Goal: Task Accomplishment & Management: Manage account settings

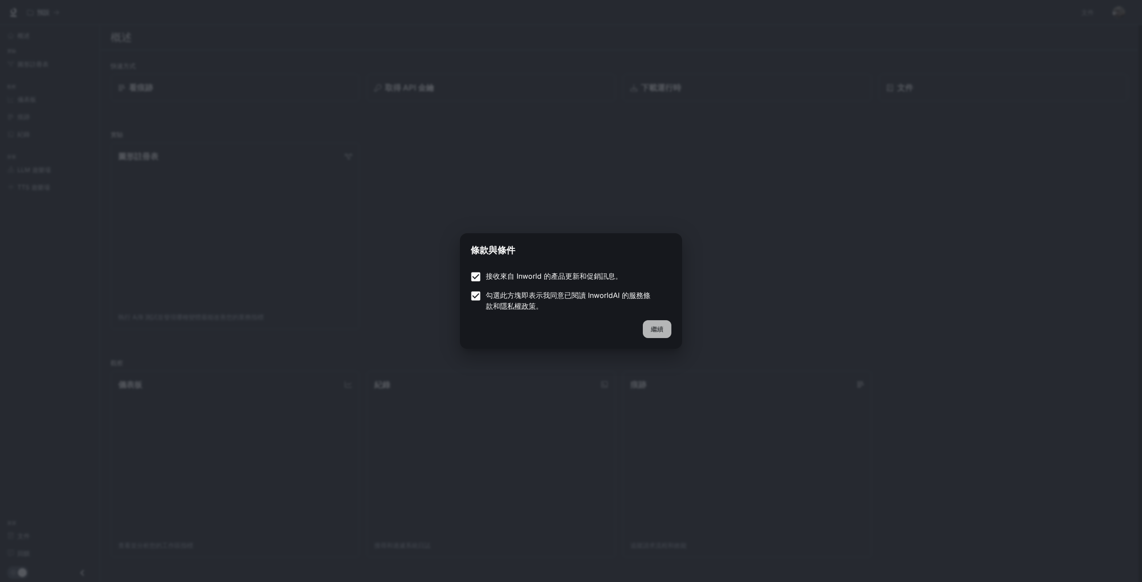
click at [649, 333] on button "繼續" at bounding box center [657, 329] width 29 height 18
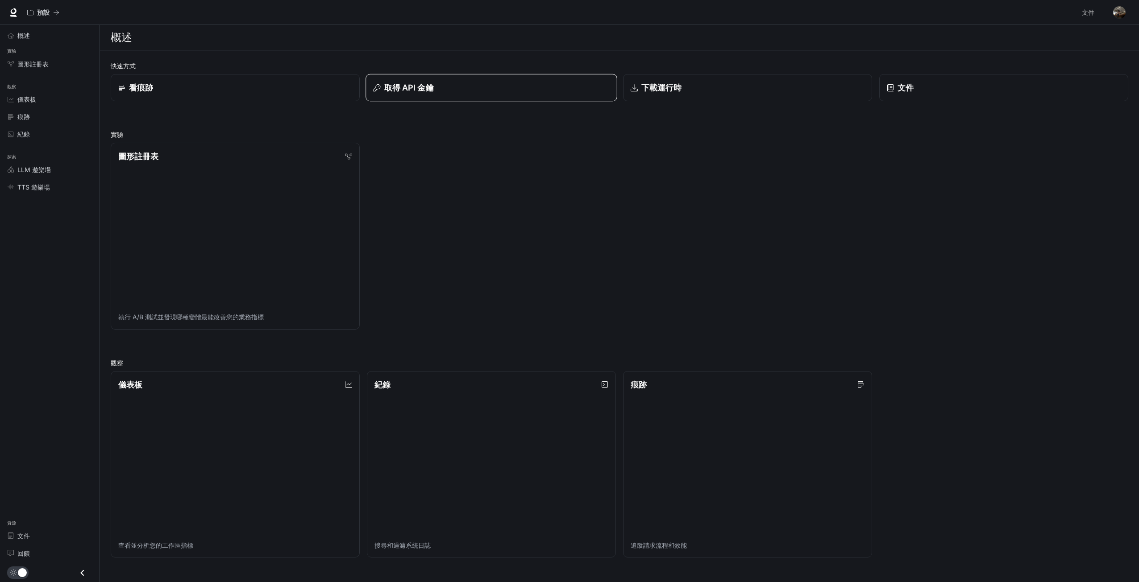
click at [536, 86] on div "取得 API 金鑰" at bounding box center [491, 88] width 236 height 12
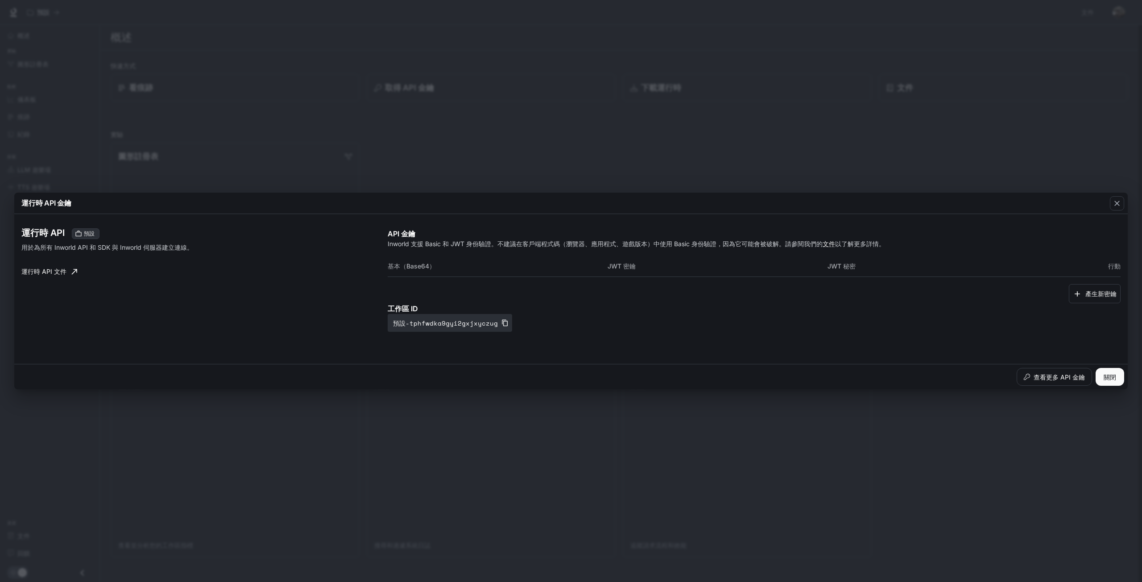
click at [1114, 374] on font "關閉" at bounding box center [1110, 377] width 12 height 8
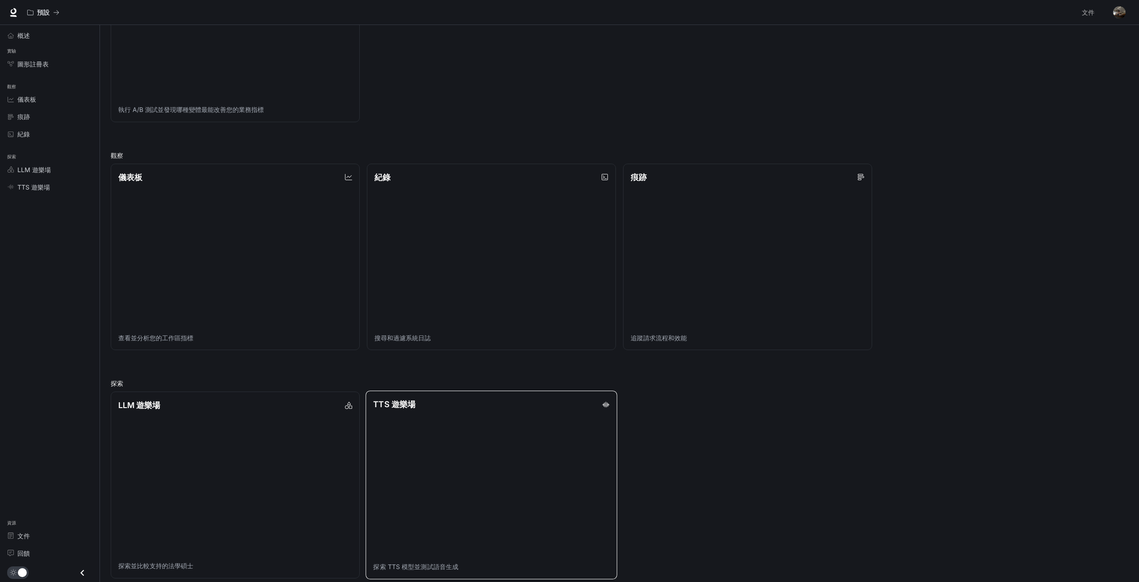
scroll to position [215, 0]
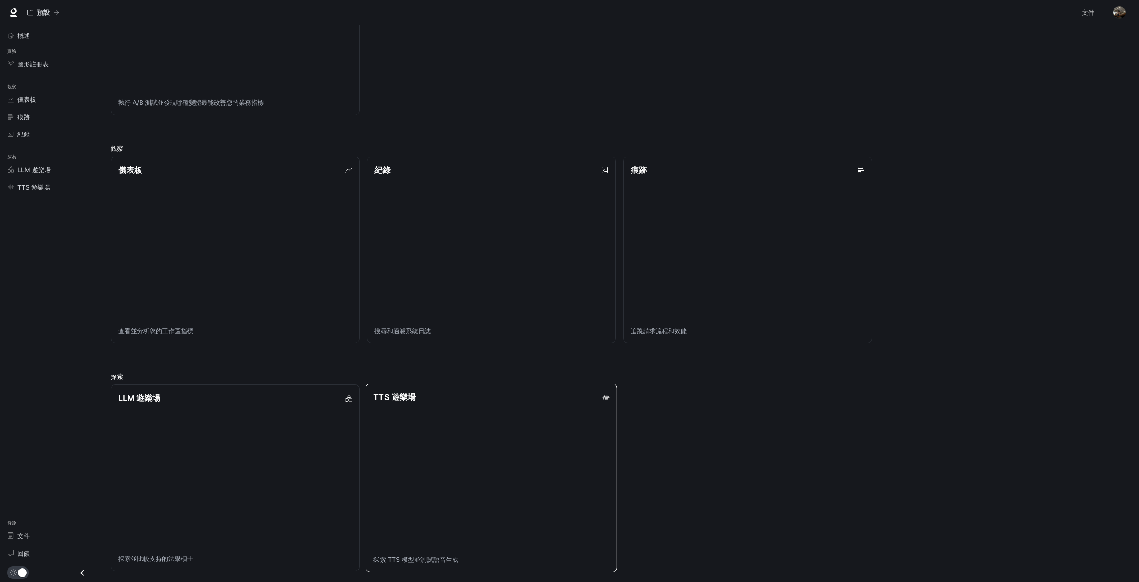
click at [430, 494] on link "TTS 遊樂場 探索 TTS 模型並測試語音生成" at bounding box center [491, 478] width 252 height 189
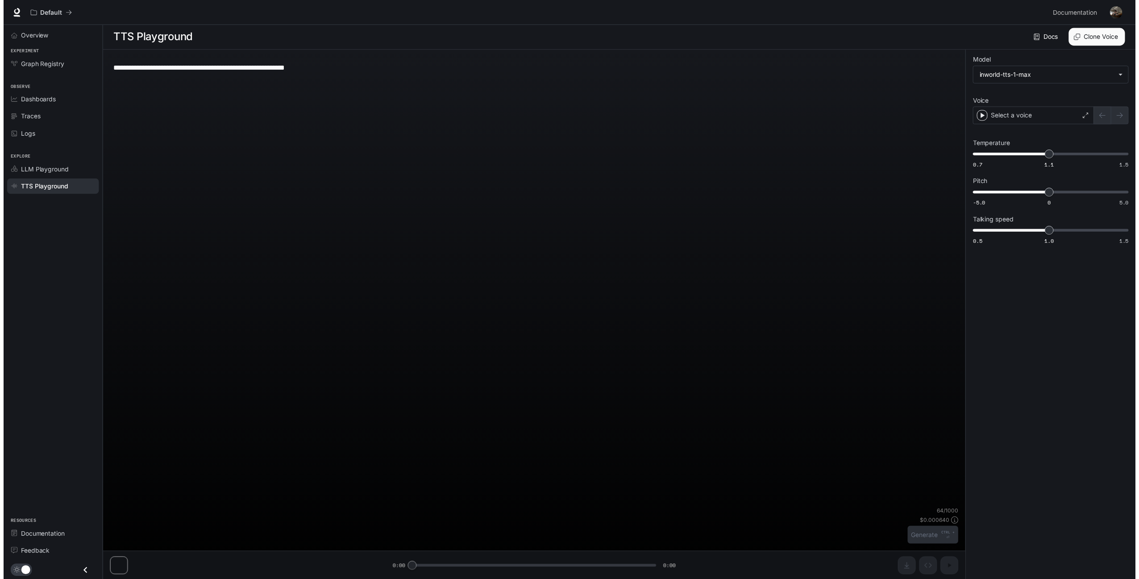
scroll to position [0, 0]
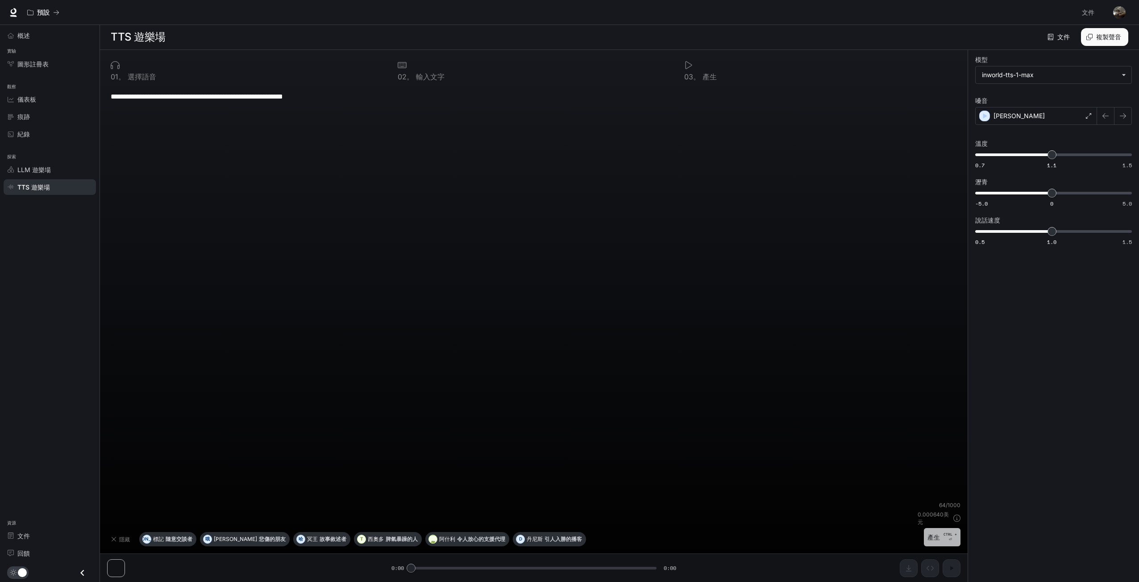
click at [934, 539] on font "產生" at bounding box center [933, 538] width 12 height 8
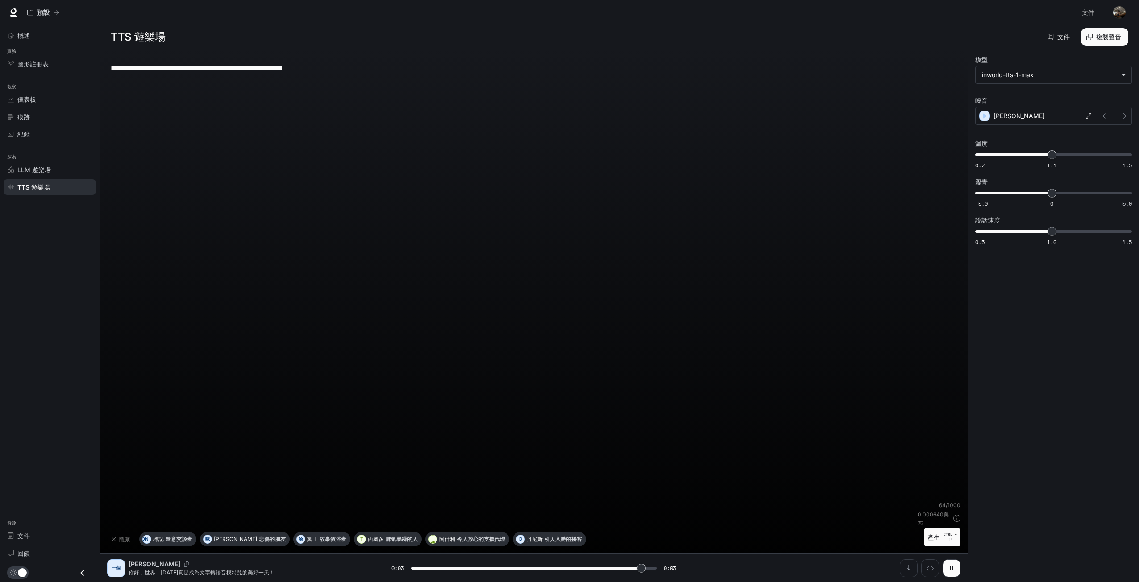
type input "*"
click at [913, 573] on button "下載音訊" at bounding box center [909, 569] width 18 height 18
click at [272, 64] on textarea "**********" at bounding box center [534, 68] width 846 height 10
click at [340, 71] on textarea "**********" at bounding box center [534, 68] width 846 height 10
drag, startPoint x: 340, startPoint y: 71, endPoint x: 109, endPoint y: 94, distance: 232.3
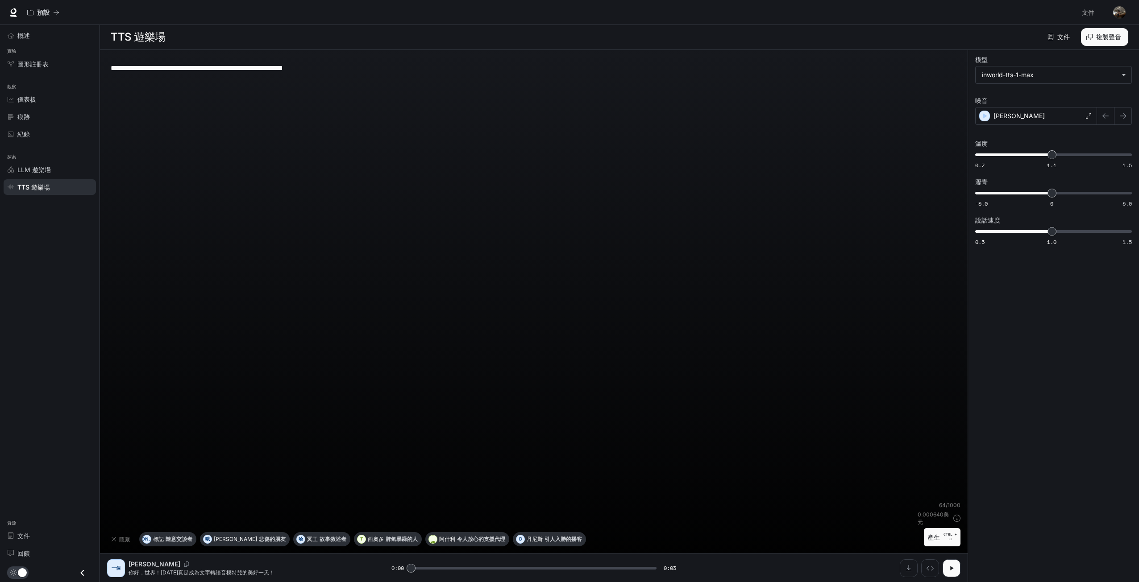
click at [109, 94] on div "**********" at bounding box center [533, 279] width 853 height 444
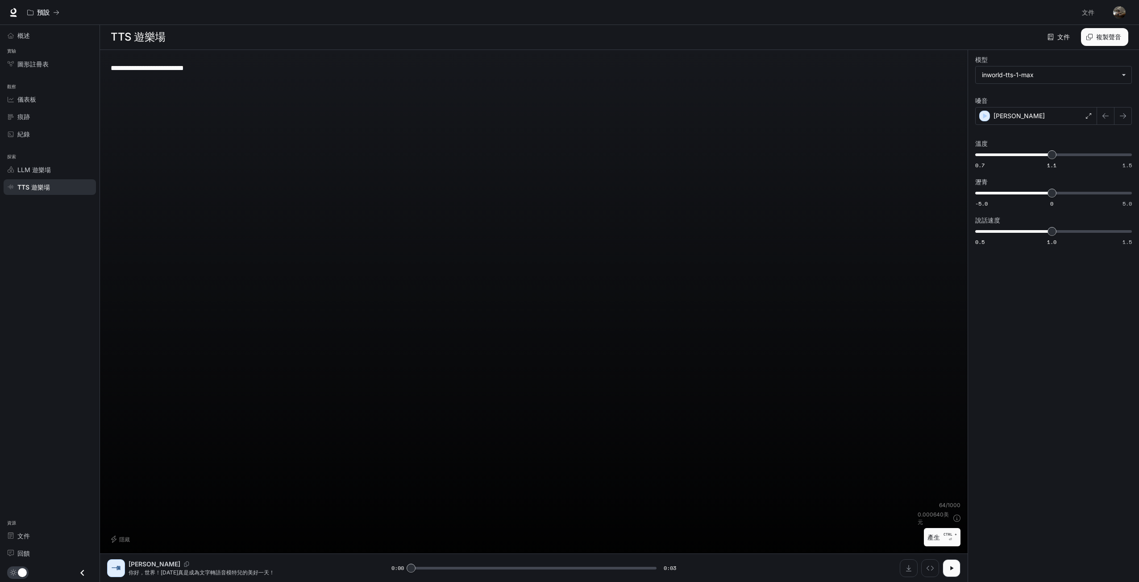
type textarea "**********"
click at [942, 539] on button "產生 CTRL + ⏎" at bounding box center [942, 537] width 37 height 18
type input "*"
click at [1113, 77] on body "**********" at bounding box center [569, 291] width 1139 height 583
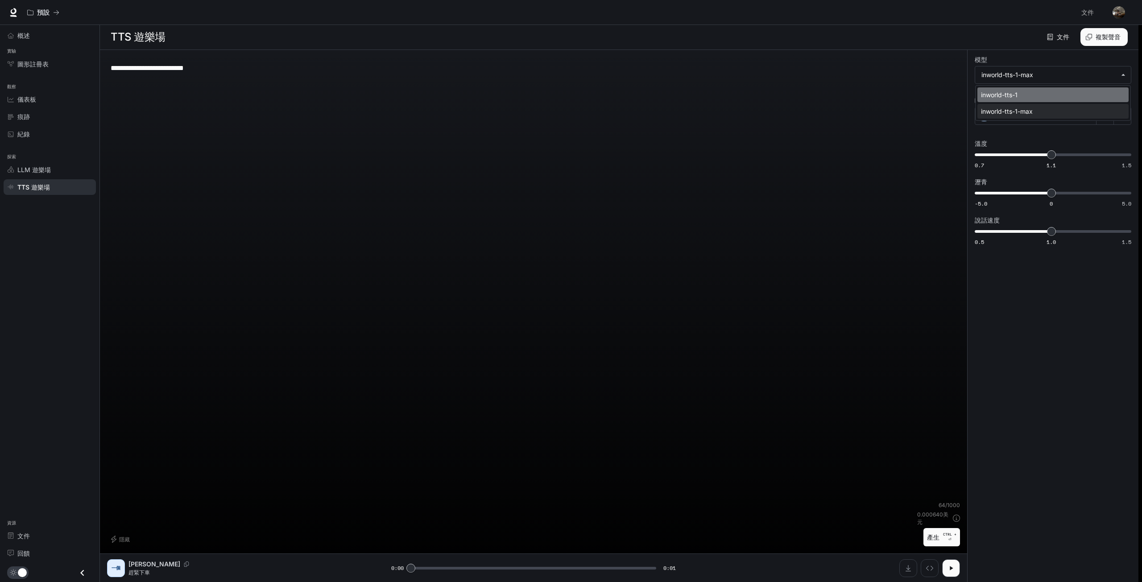
click at [1086, 94] on div "inworld-tts-1" at bounding box center [1051, 94] width 141 height 9
type input "**********"
click at [950, 534] on font "CTRL +" at bounding box center [949, 534] width 13 height 4
click at [1080, 117] on div "[PERSON_NAME]" at bounding box center [1036, 116] width 122 height 18
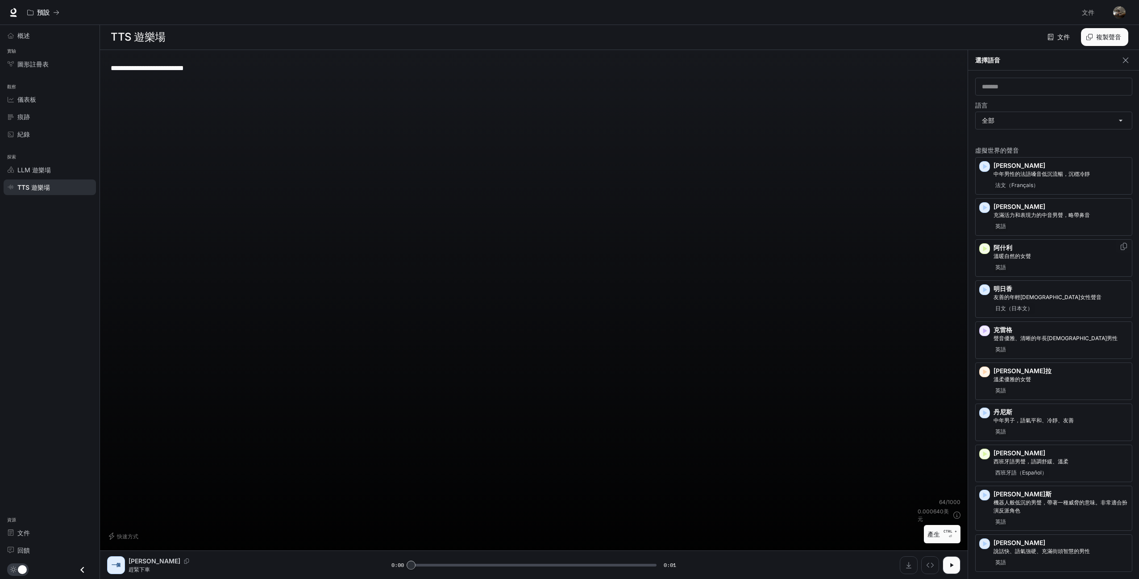
click at [1016, 261] on div "阿什利 溫暖自然的女聲 英語" at bounding box center [1060, 257] width 135 height 29
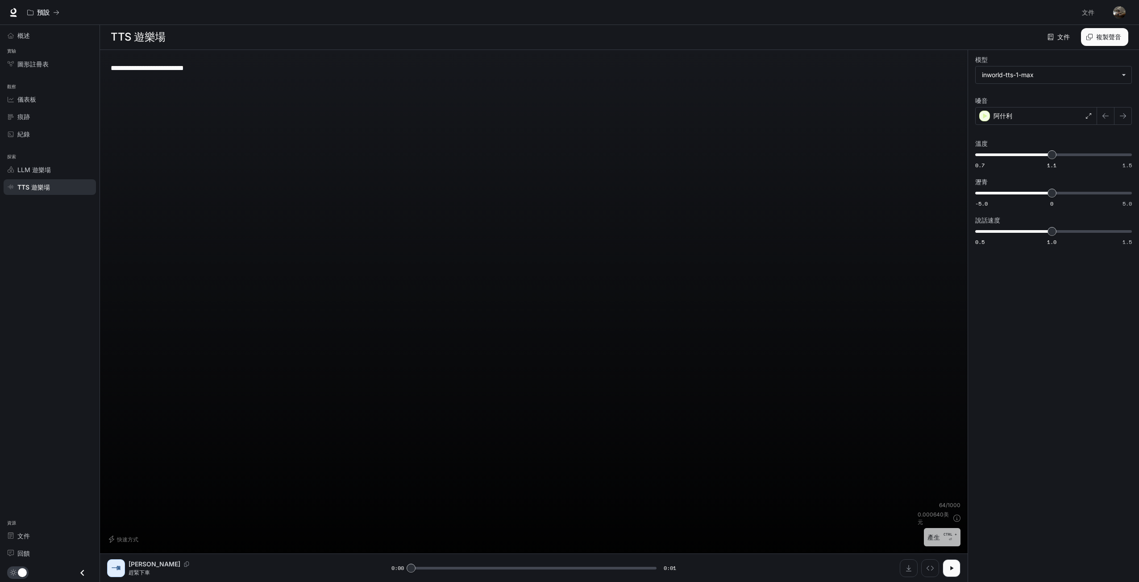
click at [930, 544] on button "產生 CTRL + ⏎" at bounding box center [942, 537] width 37 height 18
click at [1042, 119] on div "阿什利" at bounding box center [1036, 116] width 122 height 18
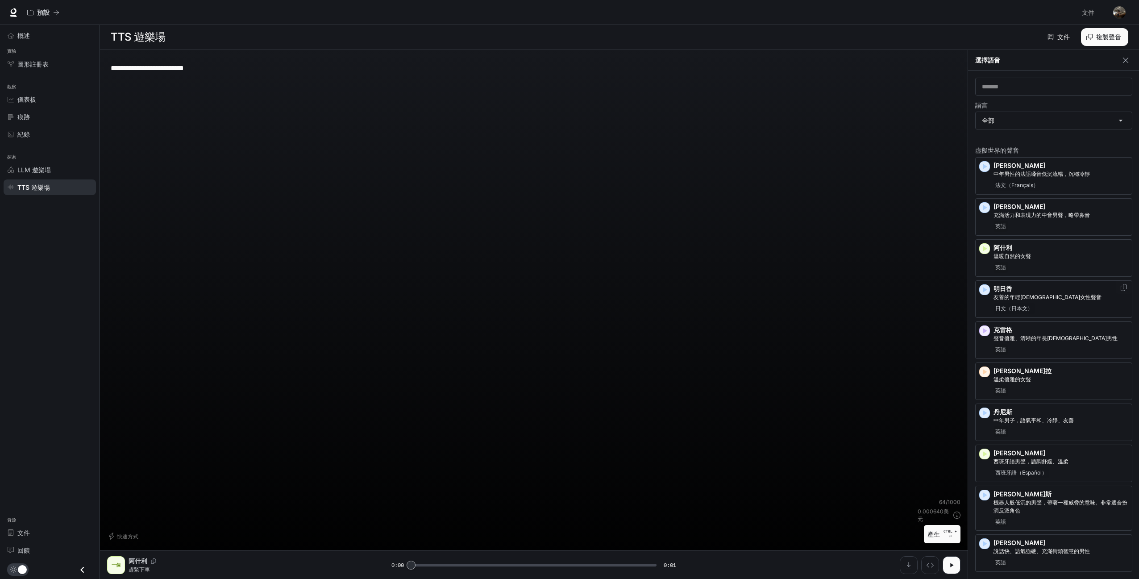
click at [1032, 305] on font "日文（日本文）" at bounding box center [1013, 308] width 37 height 7
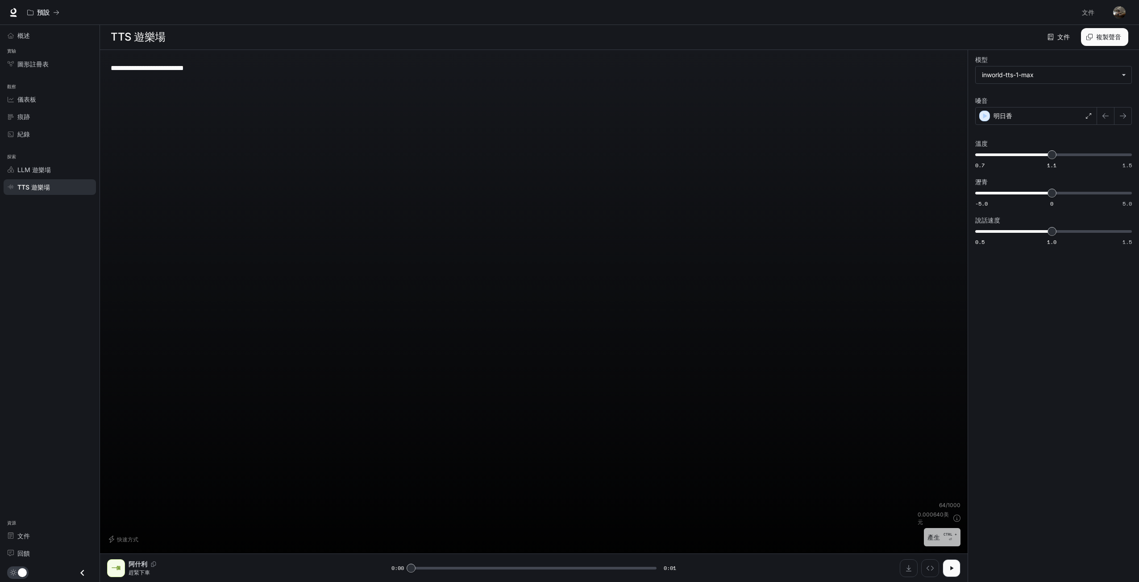
click at [938, 534] on font "產生" at bounding box center [933, 538] width 12 height 8
click at [1000, 116] on font "明日香" at bounding box center [1002, 116] width 19 height 8
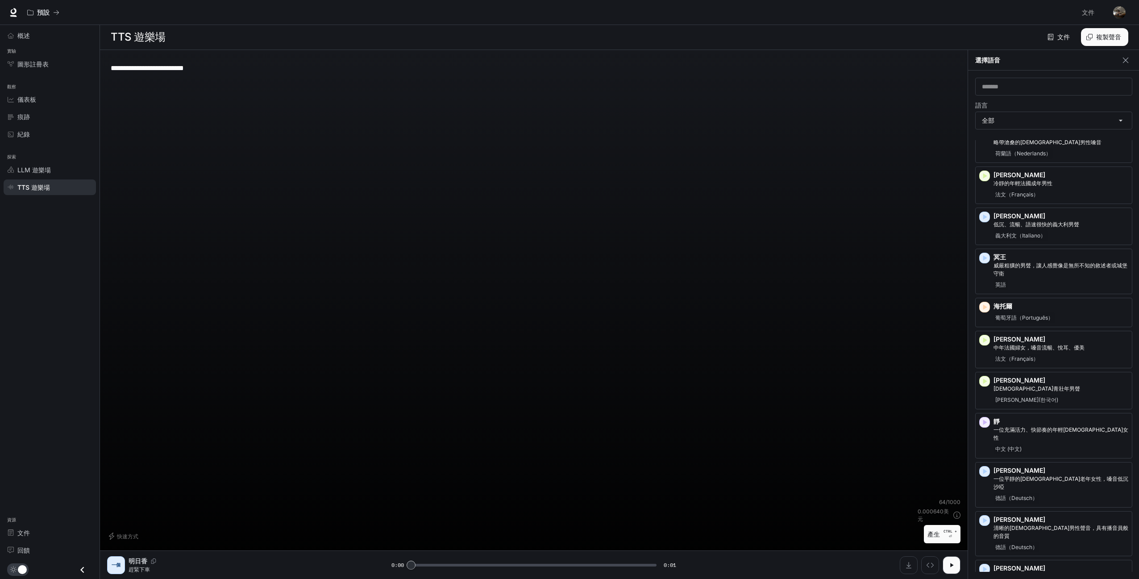
scroll to position [223, 0]
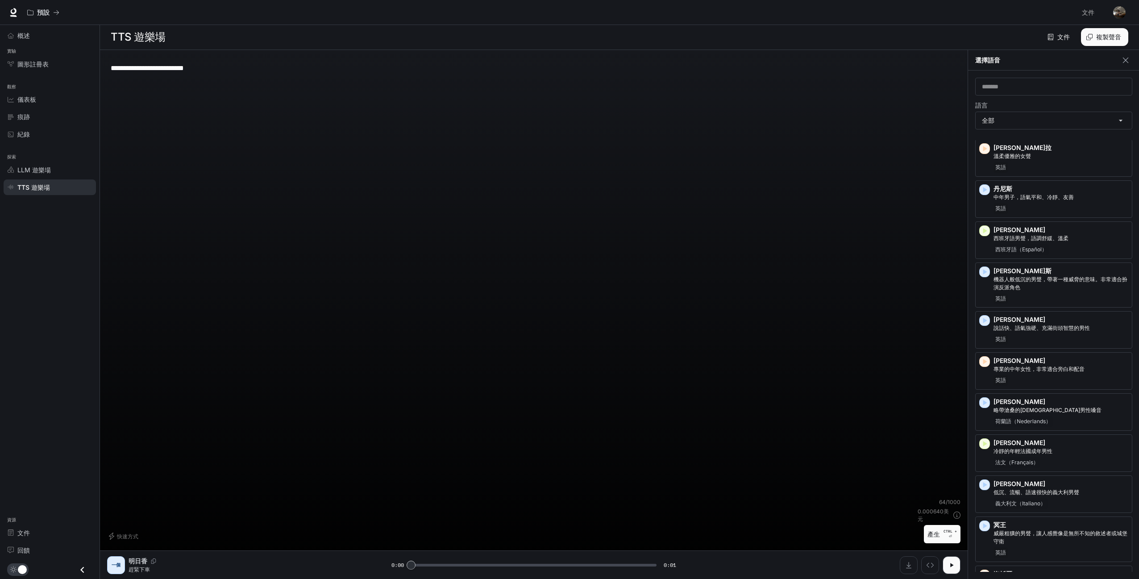
click at [890, 336] on div "**********" at bounding box center [533, 277] width 853 height 441
click at [942, 543] on button "產生 CTRL + ⏎" at bounding box center [942, 534] width 37 height 18
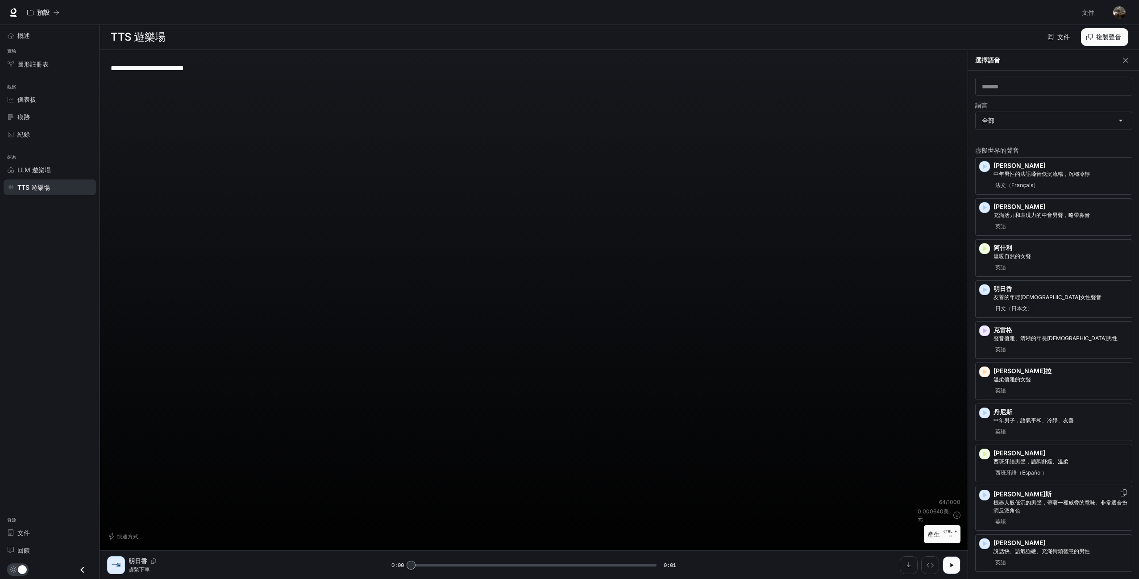
scroll to position [0, 0]
click at [1024, 289] on p "明日香" at bounding box center [1060, 289] width 135 height 9
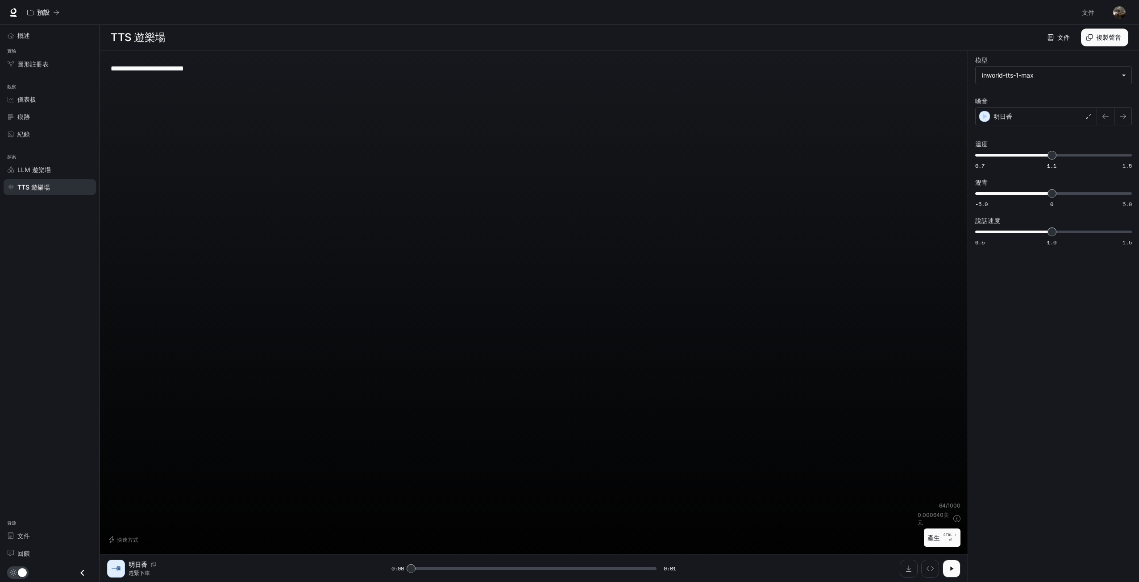
click at [950, 540] on font "⏎" at bounding box center [950, 540] width 3 height 4
click at [947, 539] on p "CTRL + ⏎" at bounding box center [949, 537] width 13 height 11
click at [1033, 118] on div "明日香" at bounding box center [1036, 117] width 122 height 18
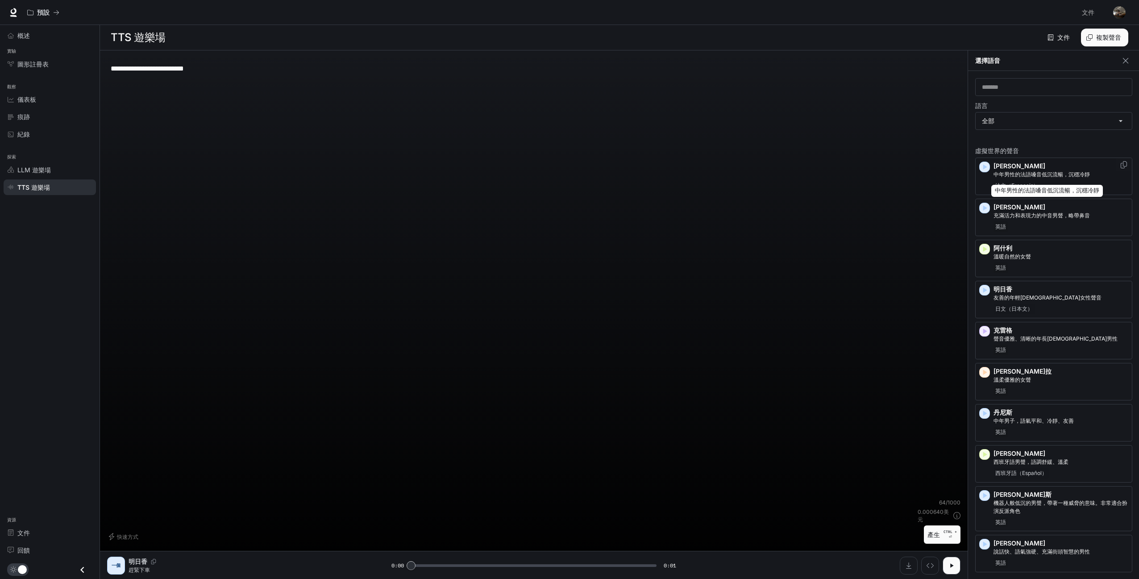
click at [1021, 172] on font "中年男性的法語嗓音低沉流暢，沉穩冷靜" at bounding box center [1041, 174] width 96 height 7
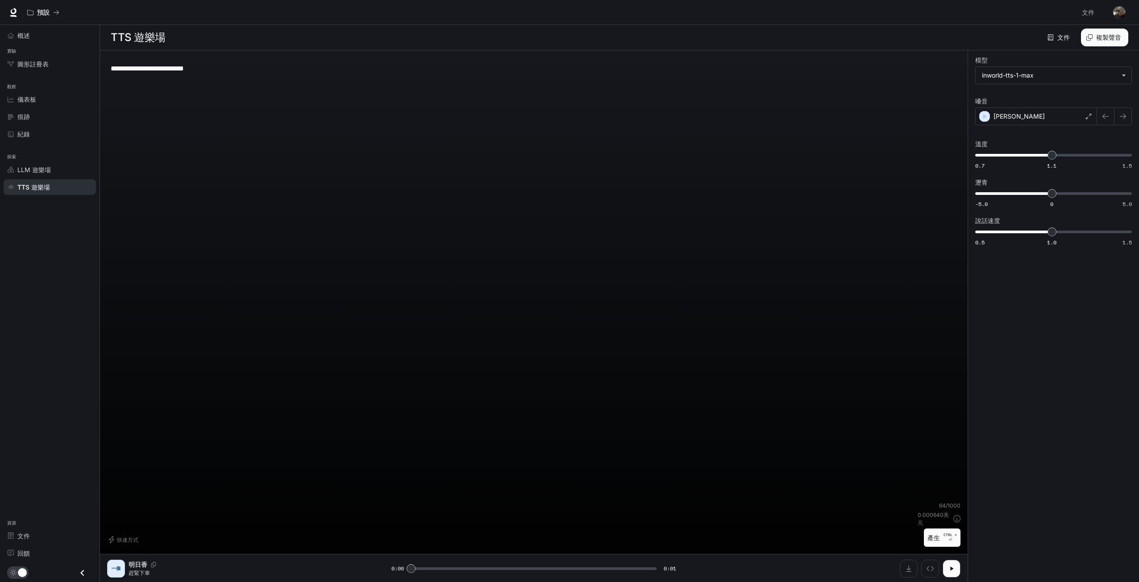
click at [934, 532] on font "產生" at bounding box center [933, 537] width 12 height 11
click at [943, 538] on button "產生 CTRL + ⏎" at bounding box center [942, 538] width 37 height 18
click at [956, 541] on p "CTRL + ⏎" at bounding box center [949, 537] width 13 height 11
click at [1038, 108] on div "[PERSON_NAME]" at bounding box center [1036, 117] width 122 height 18
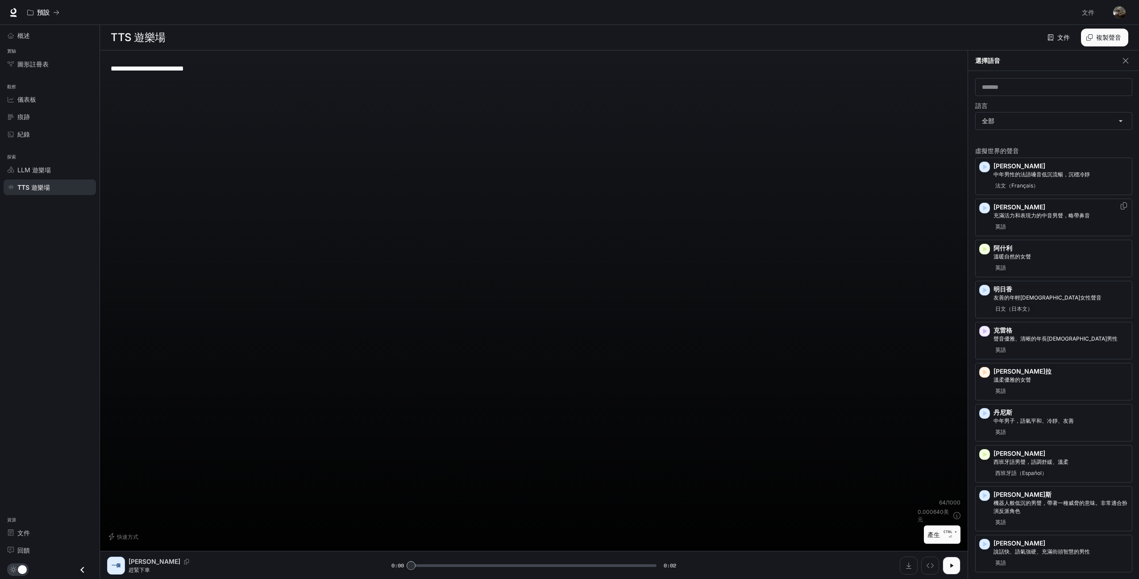
click at [1054, 200] on div "[PERSON_NAME] 充滿活力和表現力的中音男聲，略帶鼻音 英語" at bounding box center [1053, 217] width 157 height 37
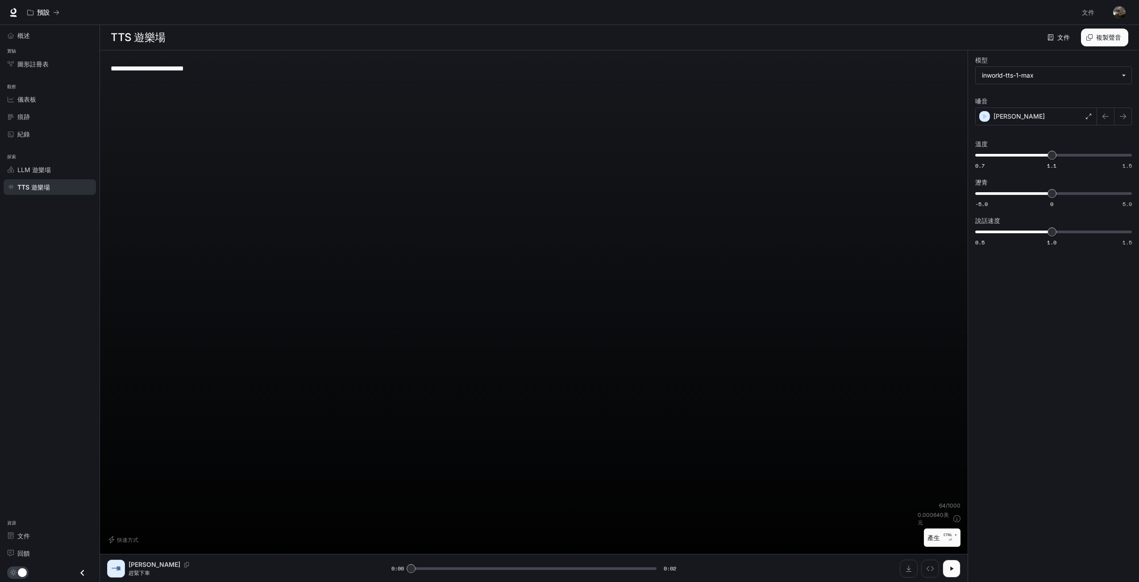
click at [934, 537] on font "產生" at bounding box center [933, 538] width 12 height 8
click at [913, 564] on button "下載音訊" at bounding box center [909, 569] width 18 height 18
click at [950, 545] on button "產生 CTRL + ⏎" at bounding box center [942, 538] width 37 height 18
type input "*"
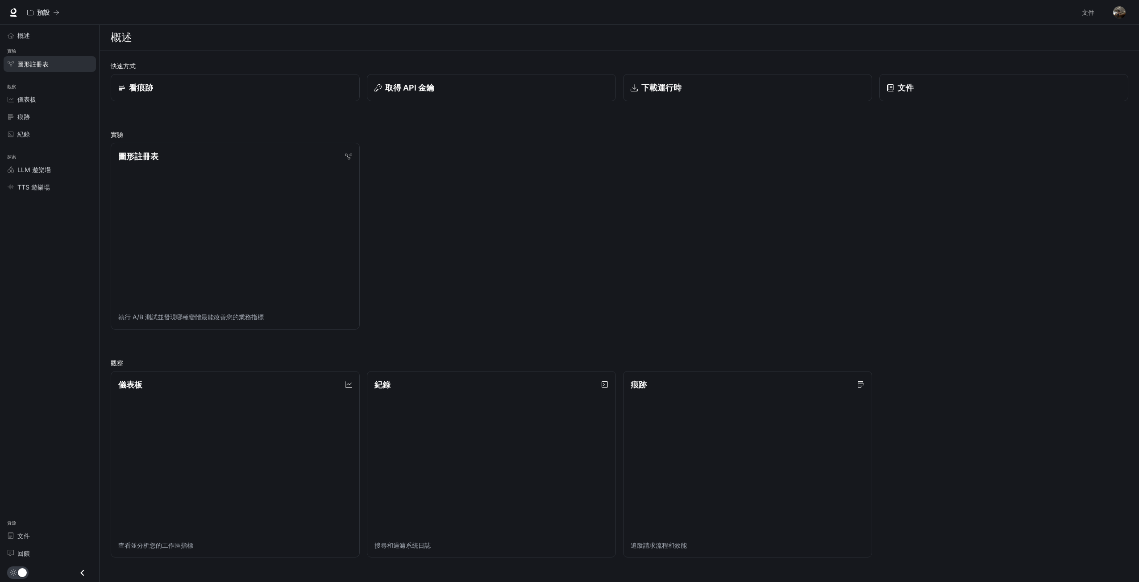
click at [60, 62] on div "圖形註冊表" at bounding box center [54, 63] width 75 height 9
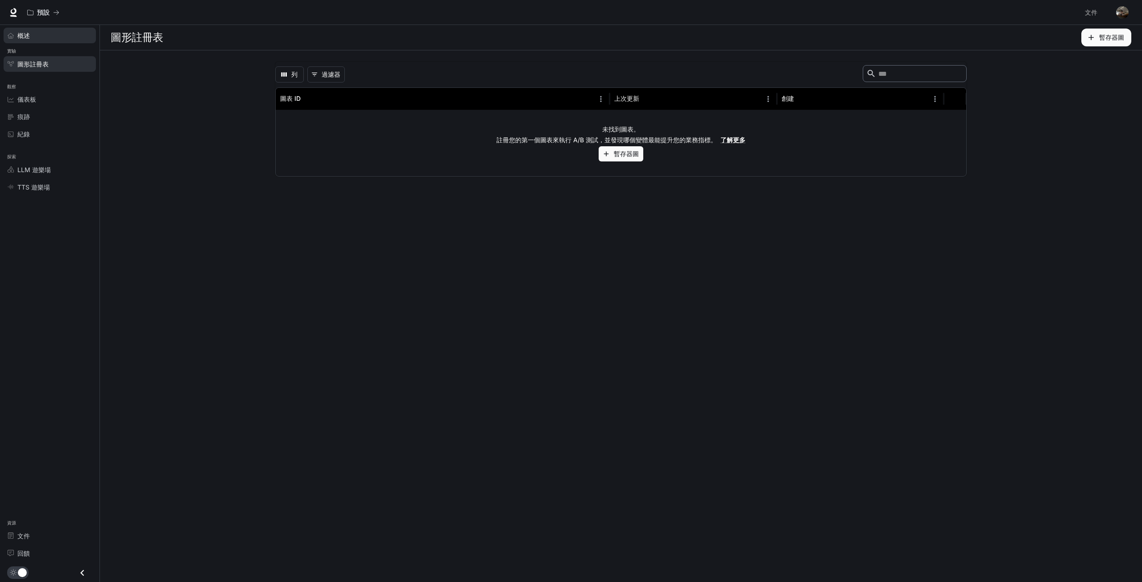
click at [37, 38] on div "概述" at bounding box center [54, 35] width 75 height 9
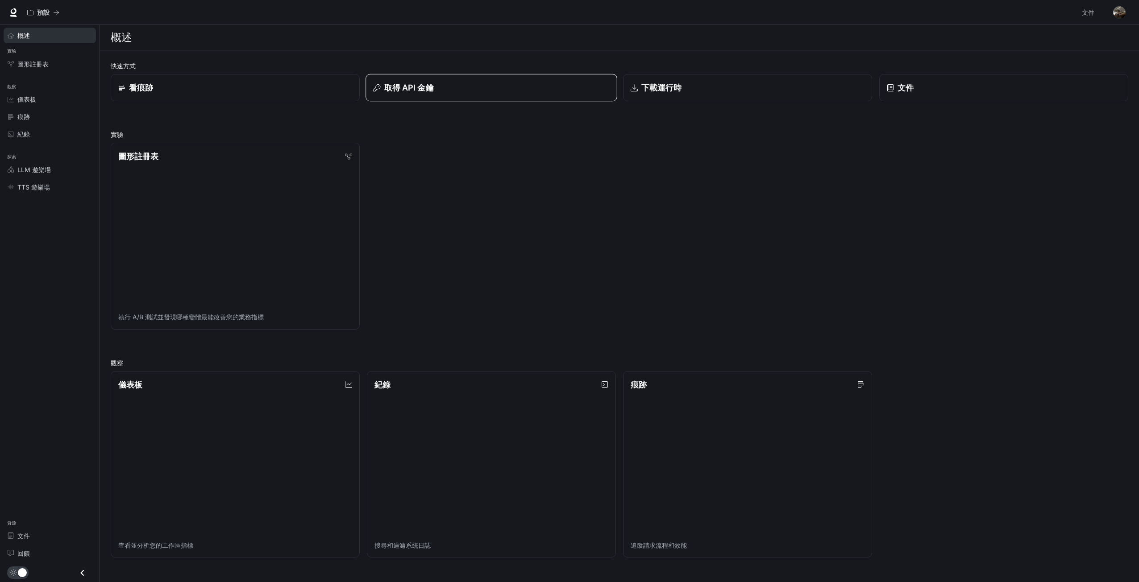
click at [400, 79] on button "取得 API 金鑰" at bounding box center [491, 88] width 252 height 28
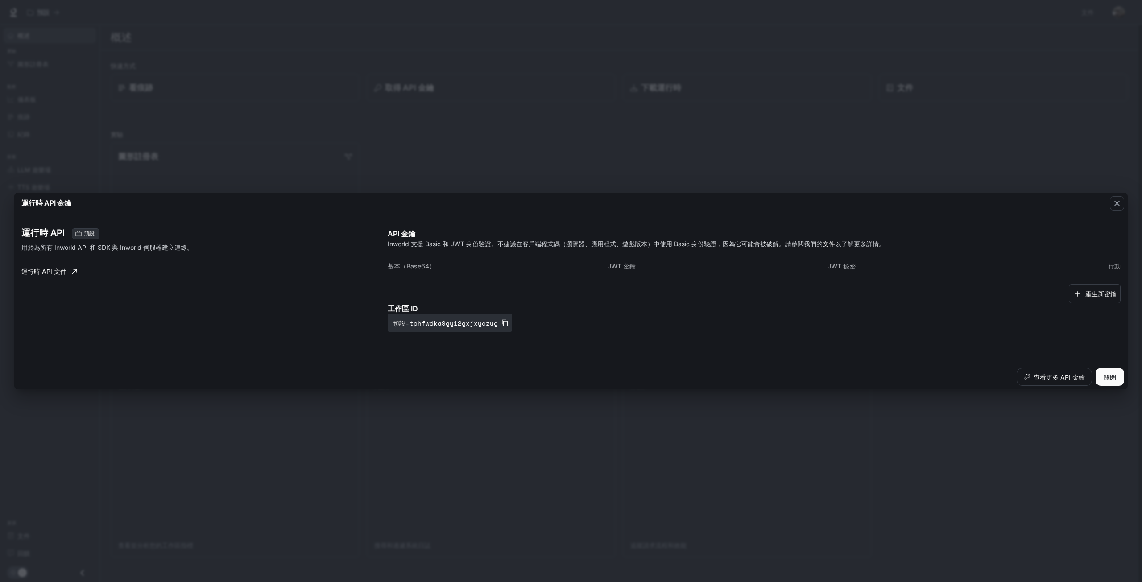
click at [924, 86] on div "運行時 API 金鑰 運行時 API 預設 用於為所有 Inworld API 和 SDK 與 Inworld 伺服器建立連線。 運行時 API 文件 API…" at bounding box center [571, 291] width 1142 height 582
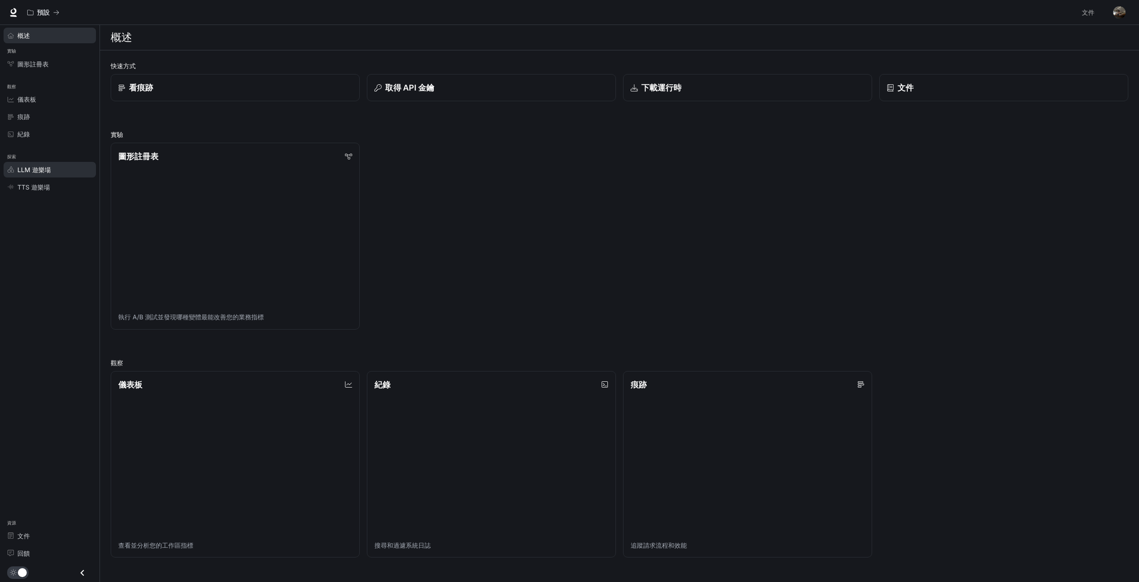
click at [48, 177] on link "LLM 遊樂場" at bounding box center [50, 170] width 92 height 16
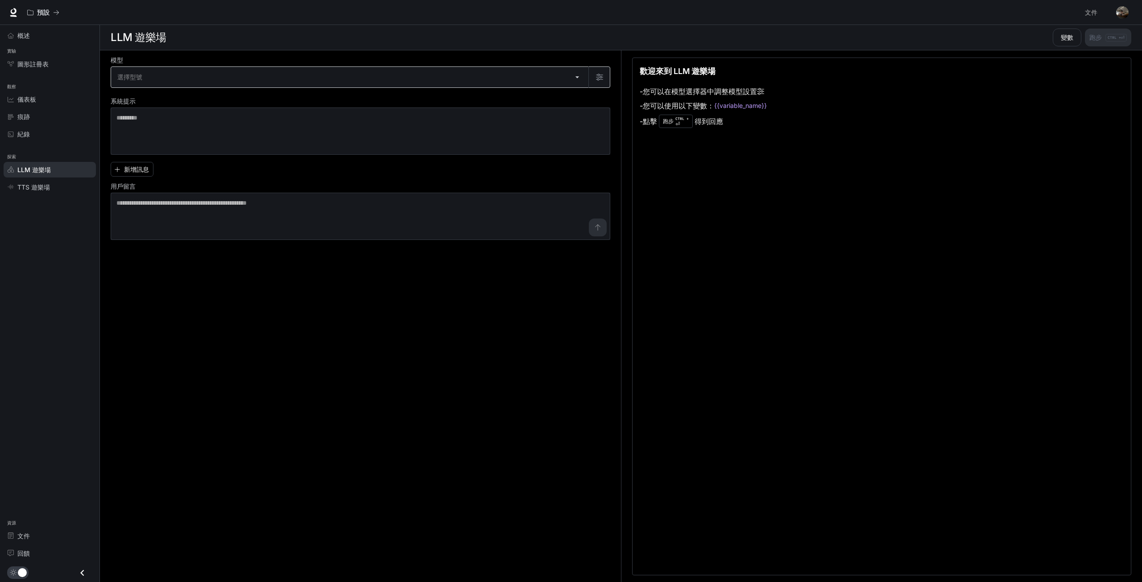
click at [318, 79] on body "跳至主要內容 預設 文件 文件 入口網站 概述 實驗 圖形註冊表 觀察 儀表板 痕跡 紀錄 探索 LLM 遊樂場 TTS 遊樂場 資源 文件 回饋 LLM 遊…" at bounding box center [571, 291] width 1142 height 583
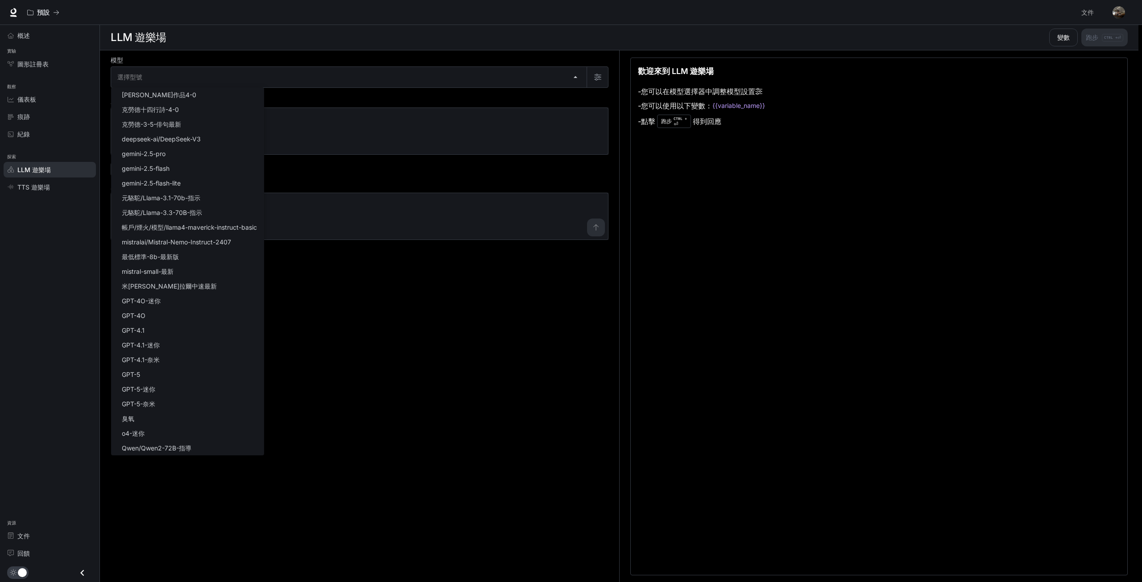
click at [428, 345] on div at bounding box center [571, 291] width 1142 height 582
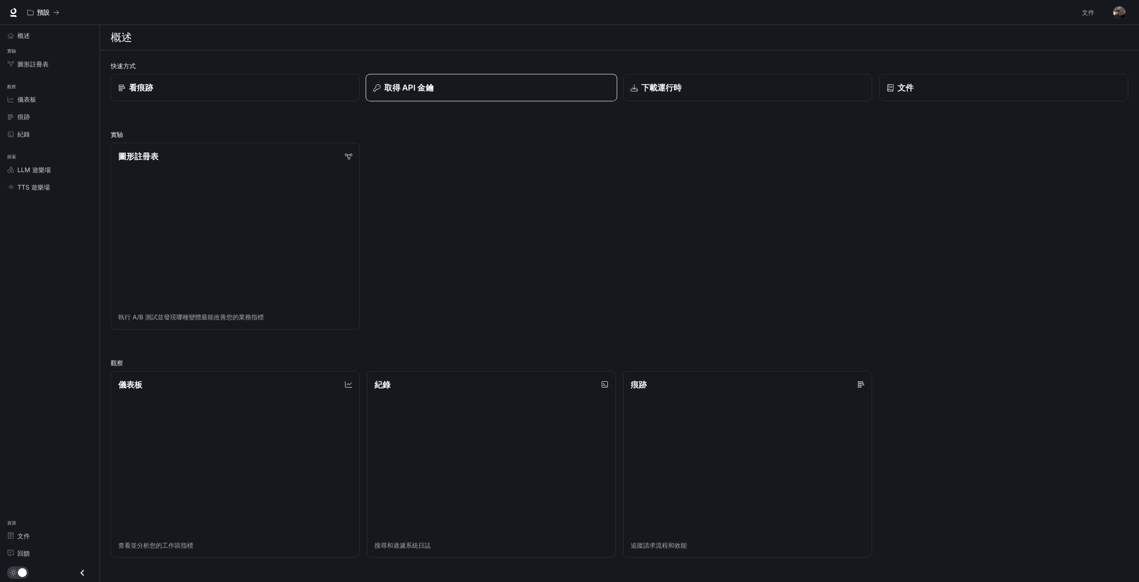
click at [414, 86] on font "取得 API 金鑰" at bounding box center [409, 87] width 50 height 9
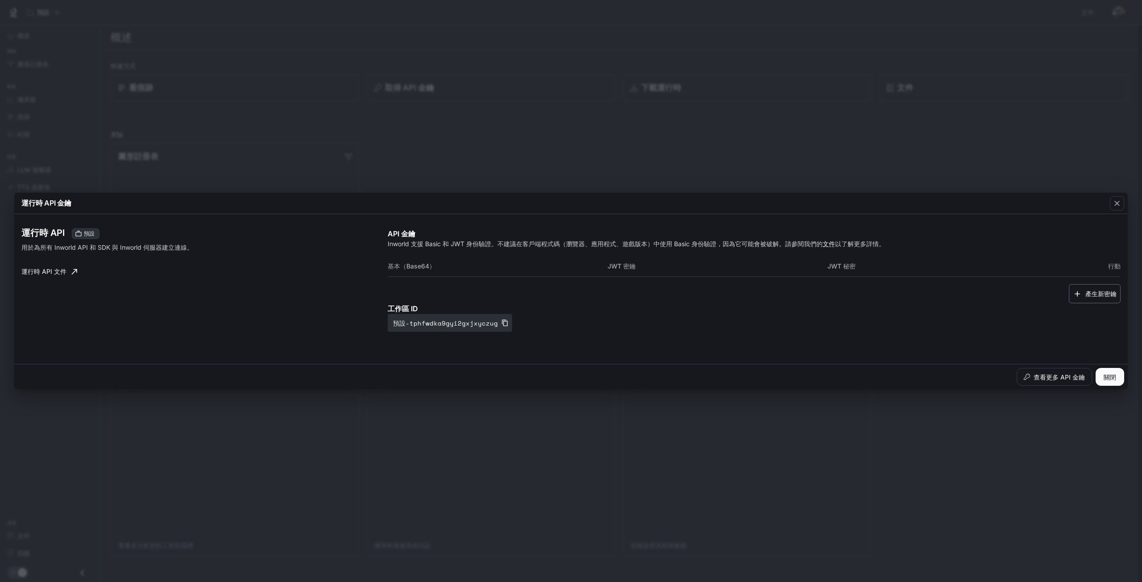
click at [1090, 291] on font "產生新密鑰" at bounding box center [1101, 294] width 31 height 8
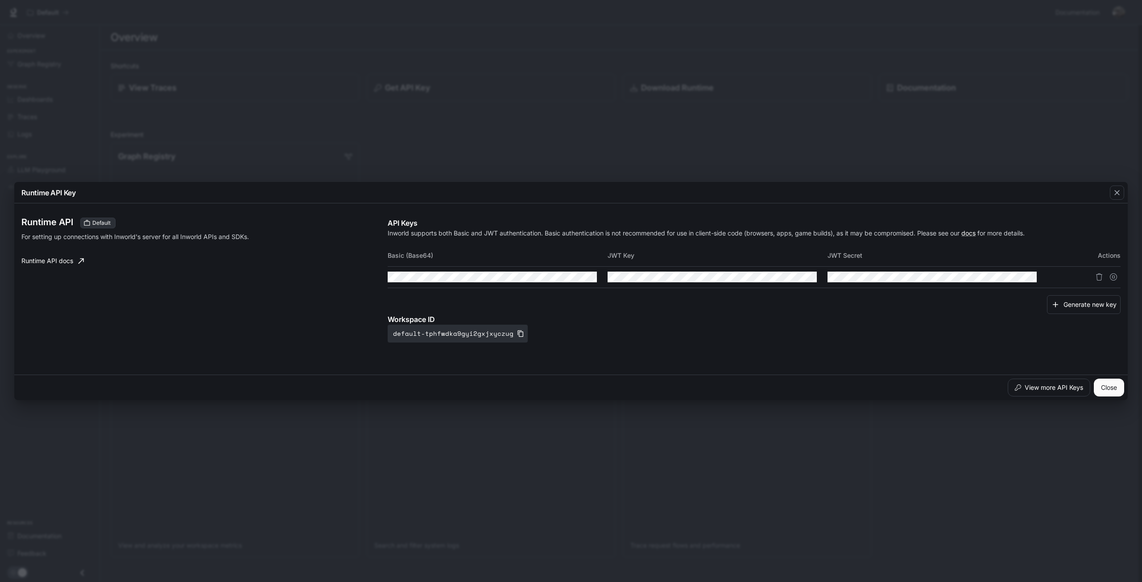
click at [602, 321] on p "Workspace ID" at bounding box center [754, 319] width 733 height 11
click at [807, 280] on icon "Copy Key" at bounding box center [809, 277] width 7 height 7
click at [1043, 278] on td at bounding box center [938, 276] width 220 height 21
click at [1027, 276] on icon "Copy Secret" at bounding box center [1029, 277] width 7 height 7
